Goal: Task Accomplishment & Management: Manage account settings

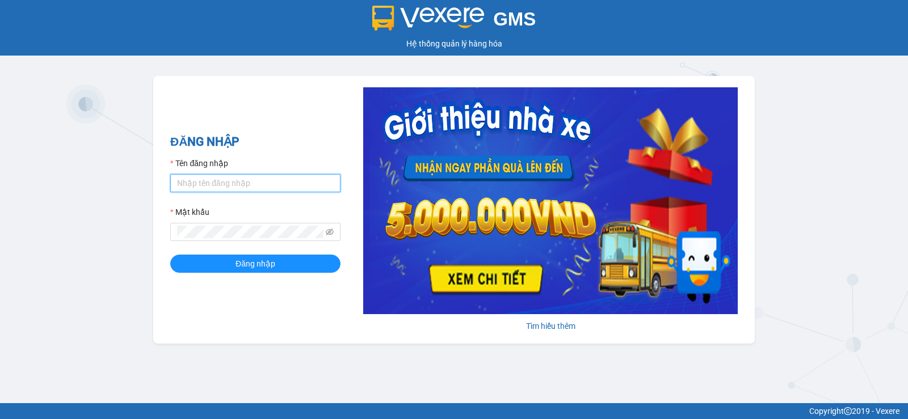
type input "tuanpr.tralanvien"
click at [278, 254] on form "Tên đăng nhập tuanpr.tralanvien Mật khẩu Đăng nhập" at bounding box center [255, 215] width 170 height 116
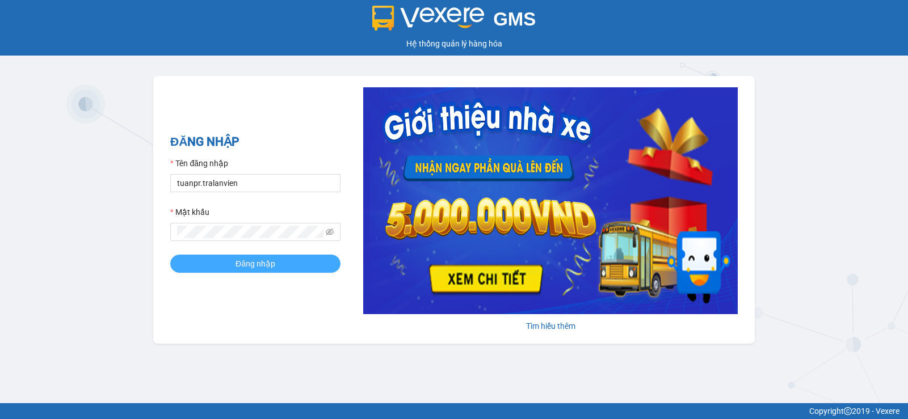
click at [288, 258] on button "Đăng nhập" at bounding box center [255, 264] width 170 height 18
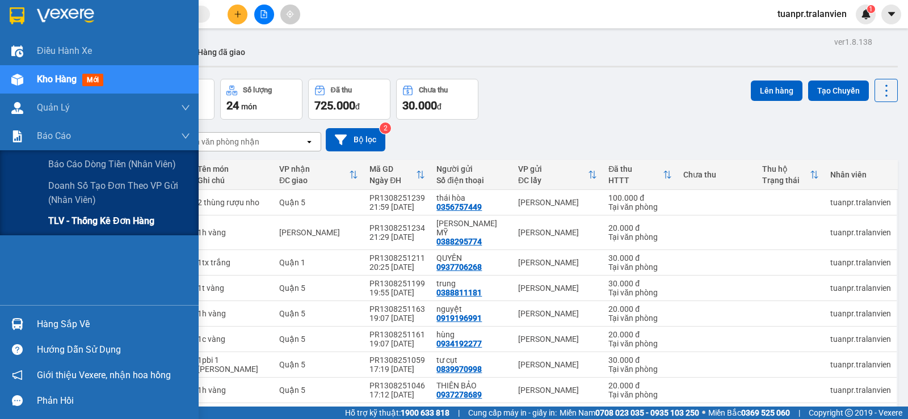
click at [82, 220] on span "TLV - Thống kê đơn hàng" at bounding box center [101, 221] width 106 height 14
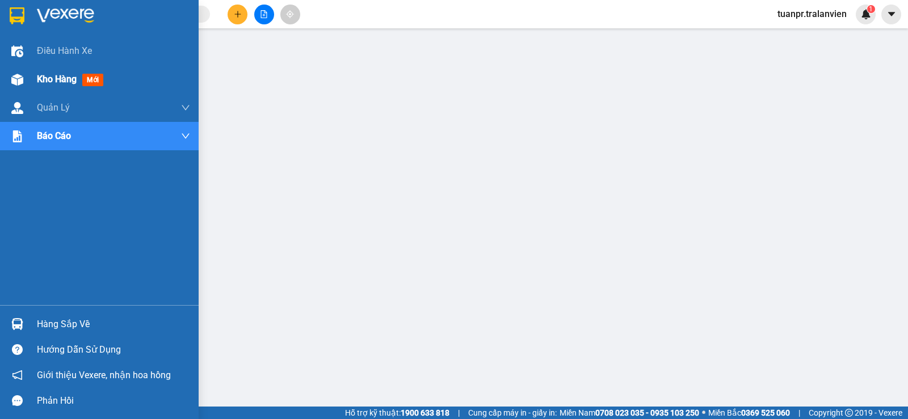
click at [47, 80] on span "Kho hàng" at bounding box center [57, 79] width 40 height 11
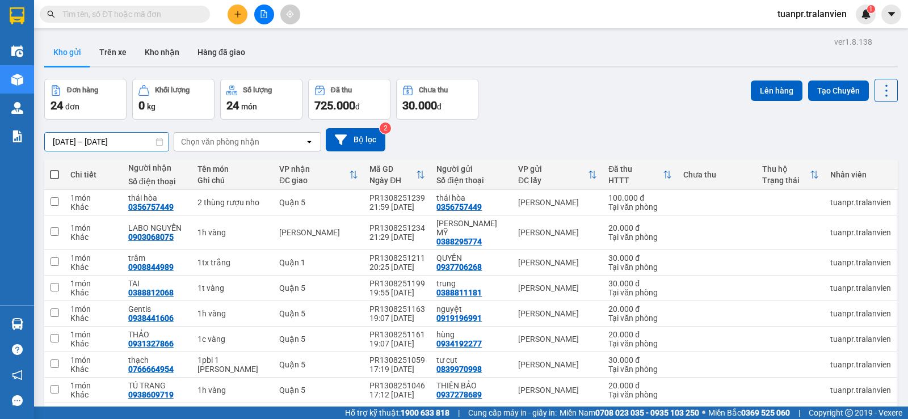
click at [68, 138] on input "12/08/2025 – 14/08/2025" at bounding box center [107, 142] width 124 height 18
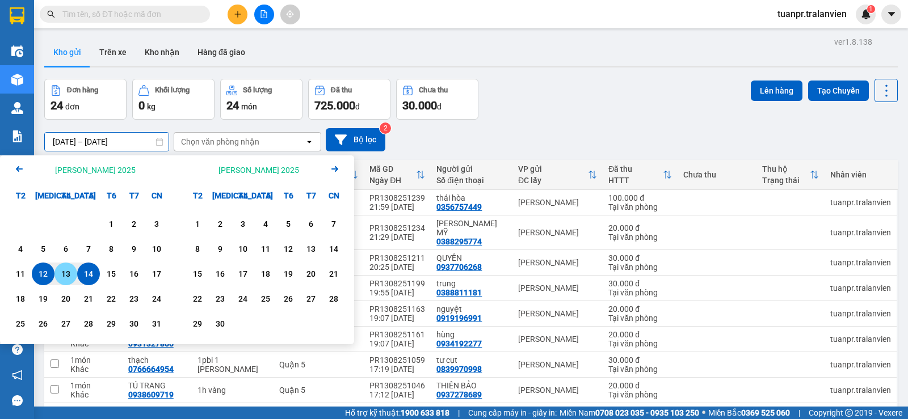
click at [65, 273] on div "13" at bounding box center [66, 274] width 16 height 14
click at [128, 147] on input "13/08/2025 – / /" at bounding box center [107, 142] width 124 height 18
click at [65, 275] on div "13" at bounding box center [66, 274] width 16 height 14
type input "13/08/2025 – 13/08/2025"
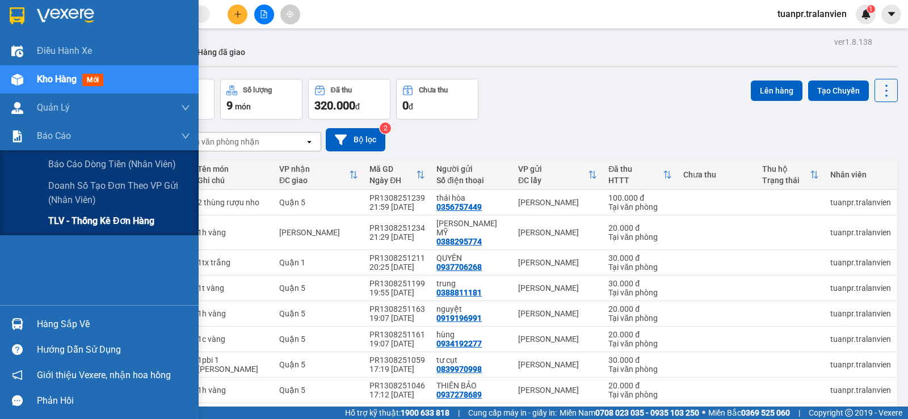
click at [78, 221] on span "TLV - Thống kê đơn hàng" at bounding box center [101, 221] width 106 height 14
